Goal: Task Accomplishment & Management: Manage account settings

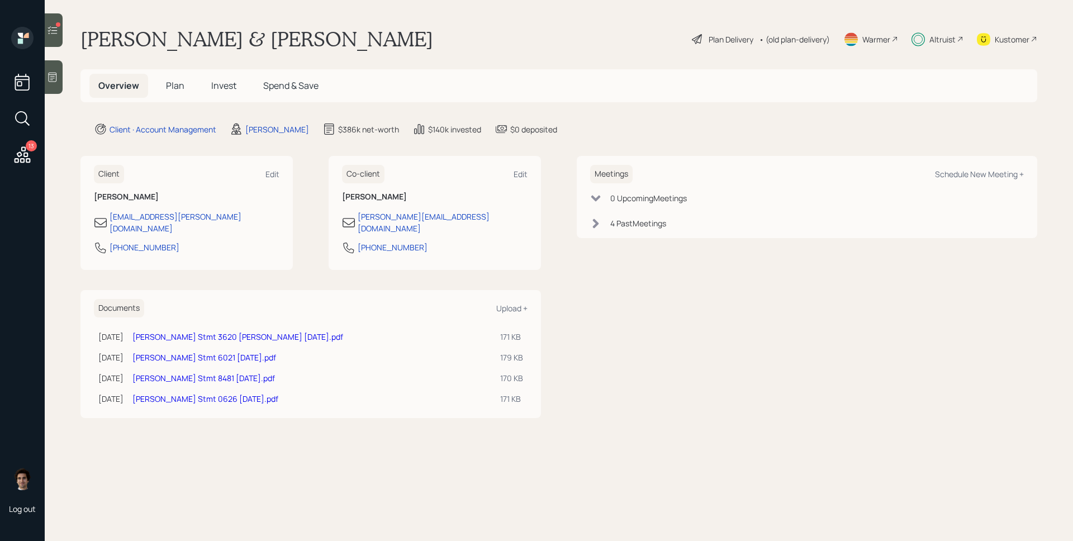
click at [56, 28] on icon at bounding box center [52, 30] width 11 height 11
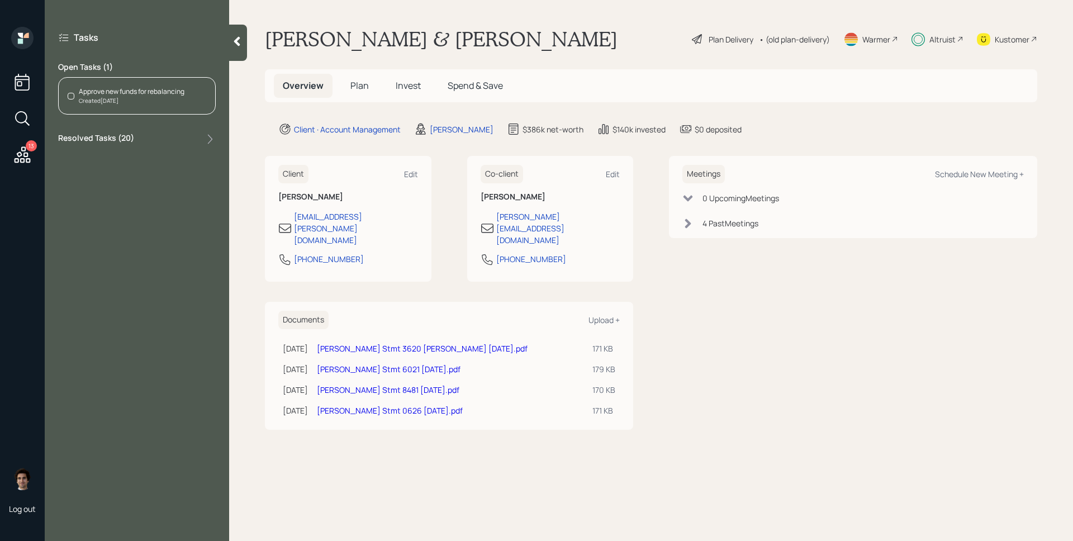
click at [101, 135] on label "Resolved Tasks ( 20 )" at bounding box center [96, 138] width 76 height 13
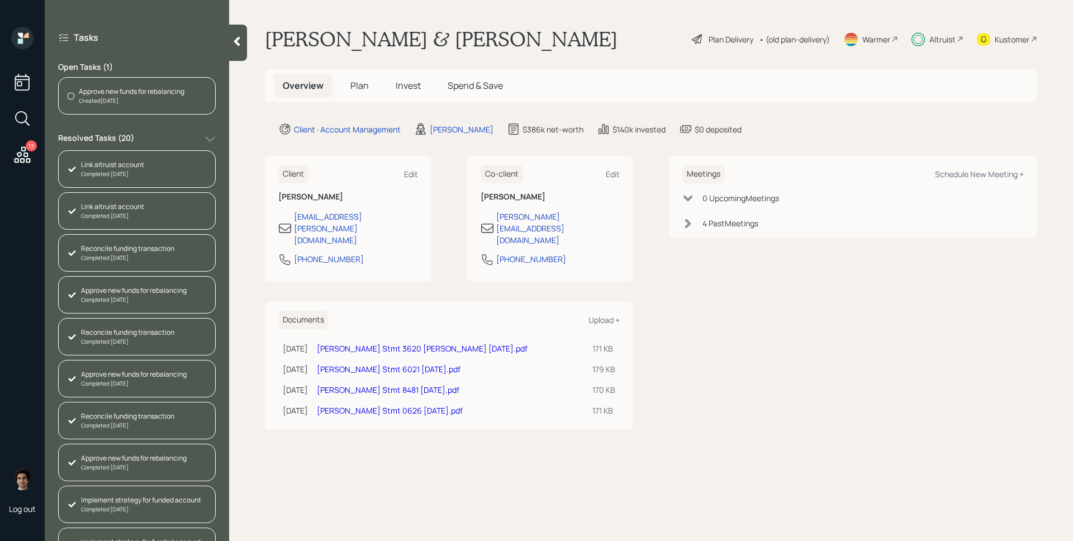
click at [106, 105] on div "Approve new funds for rebalancing Created [DATE]" at bounding box center [137, 95] width 158 height 37
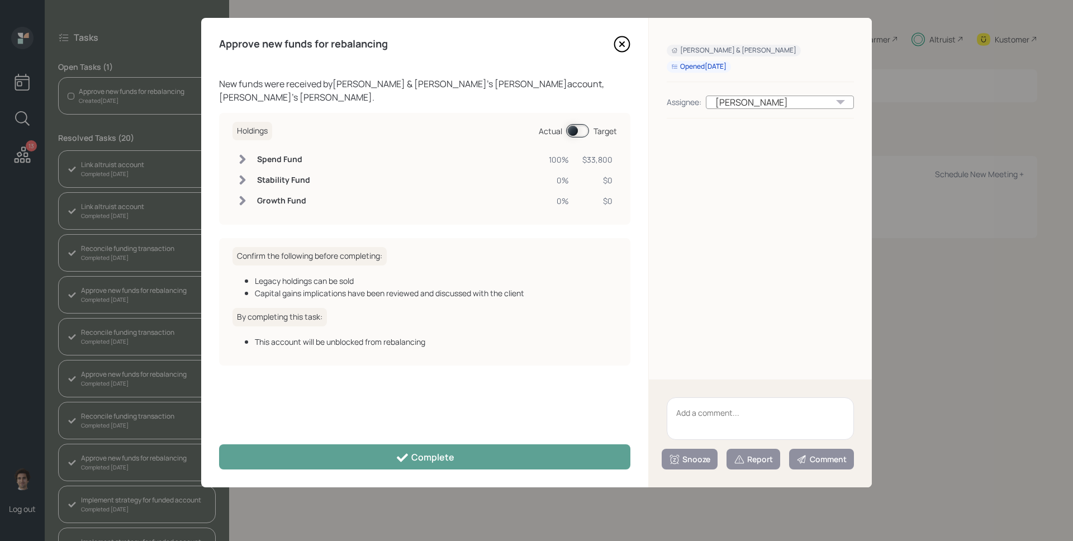
click at [496, 439] on div "Approve new funds for rebalancing New funds were received by [PERSON_NAME] & [P…" at bounding box center [424, 252] width 447 height 469
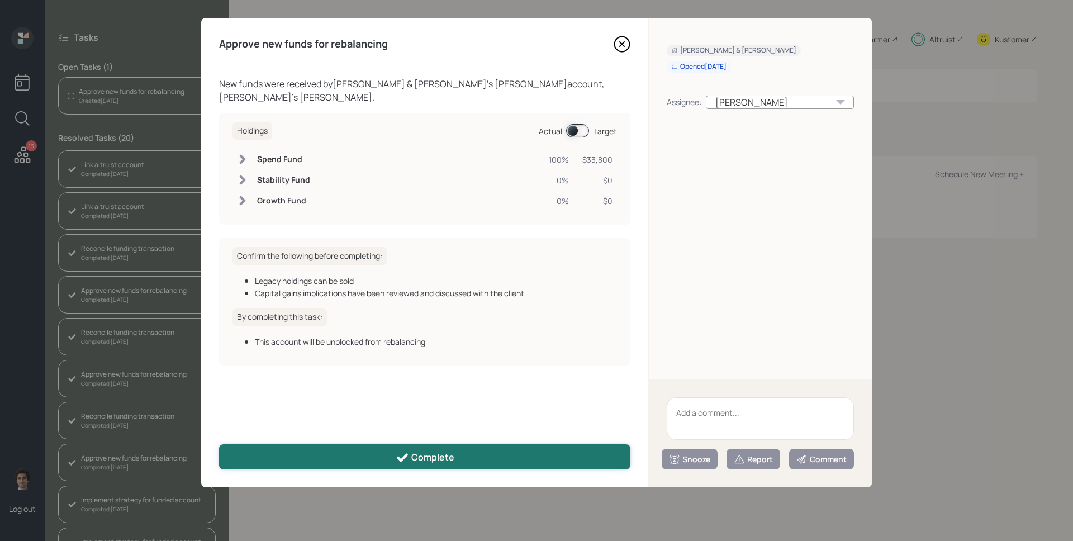
click at [498, 448] on button "Complete" at bounding box center [424, 456] width 411 height 25
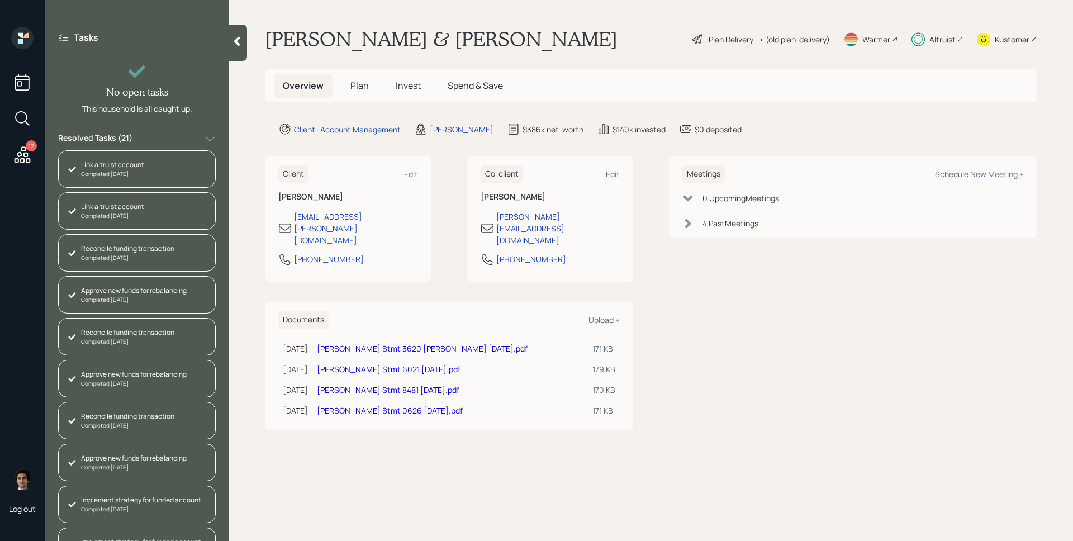
click at [215, 134] on icon at bounding box center [210, 139] width 11 height 11
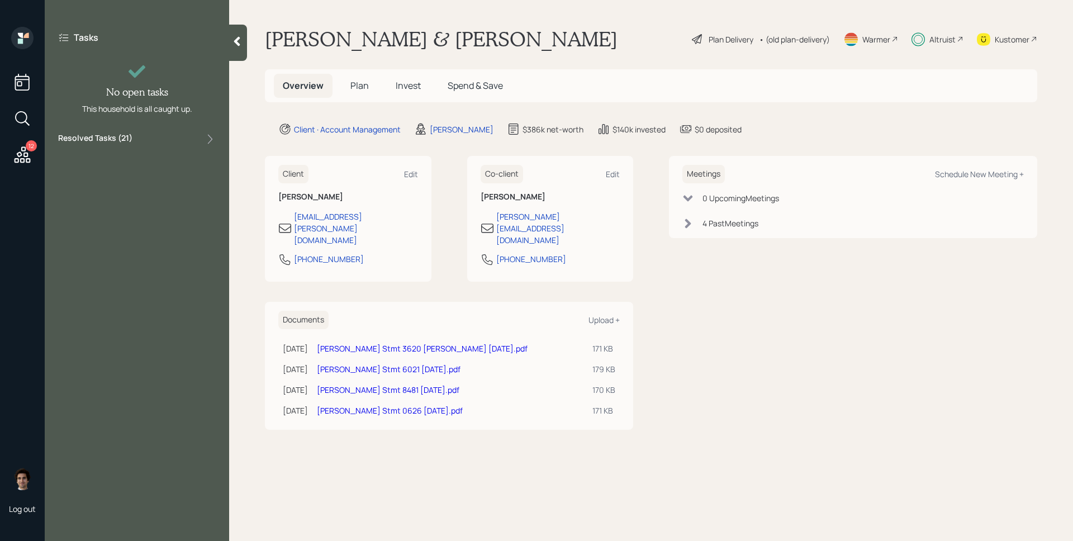
click at [1000, 35] on div "Kustomer" at bounding box center [1012, 40] width 35 height 12
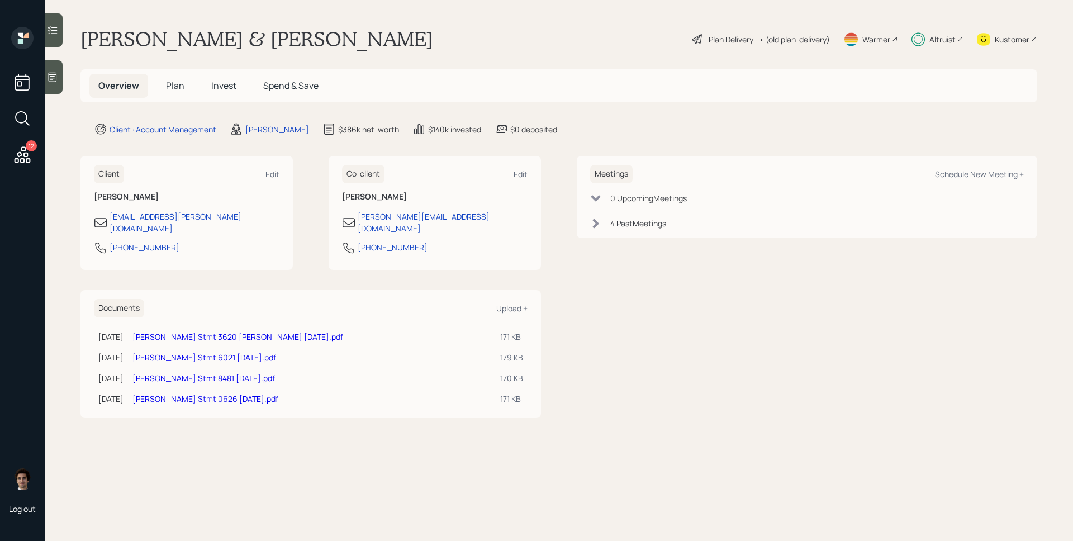
click at [210, 88] on h5 "Invest" at bounding box center [223, 86] width 43 height 24
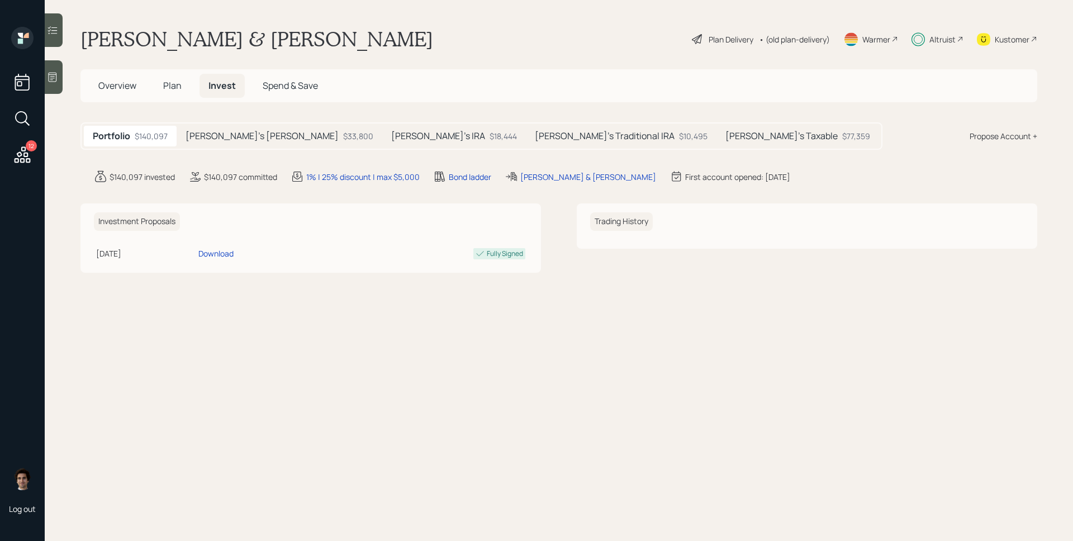
click at [241, 129] on div "[PERSON_NAME]'s [PERSON_NAME] $33,800" at bounding box center [280, 136] width 206 height 21
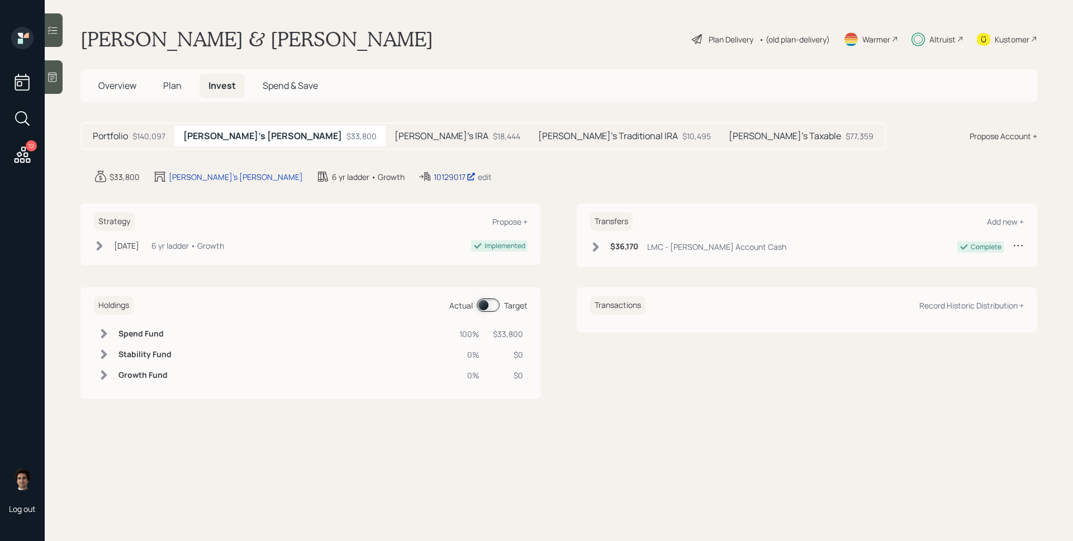
click at [434, 181] on div "10129017" at bounding box center [455, 177] width 42 height 12
